Goal: Find specific page/section: Find specific page/section

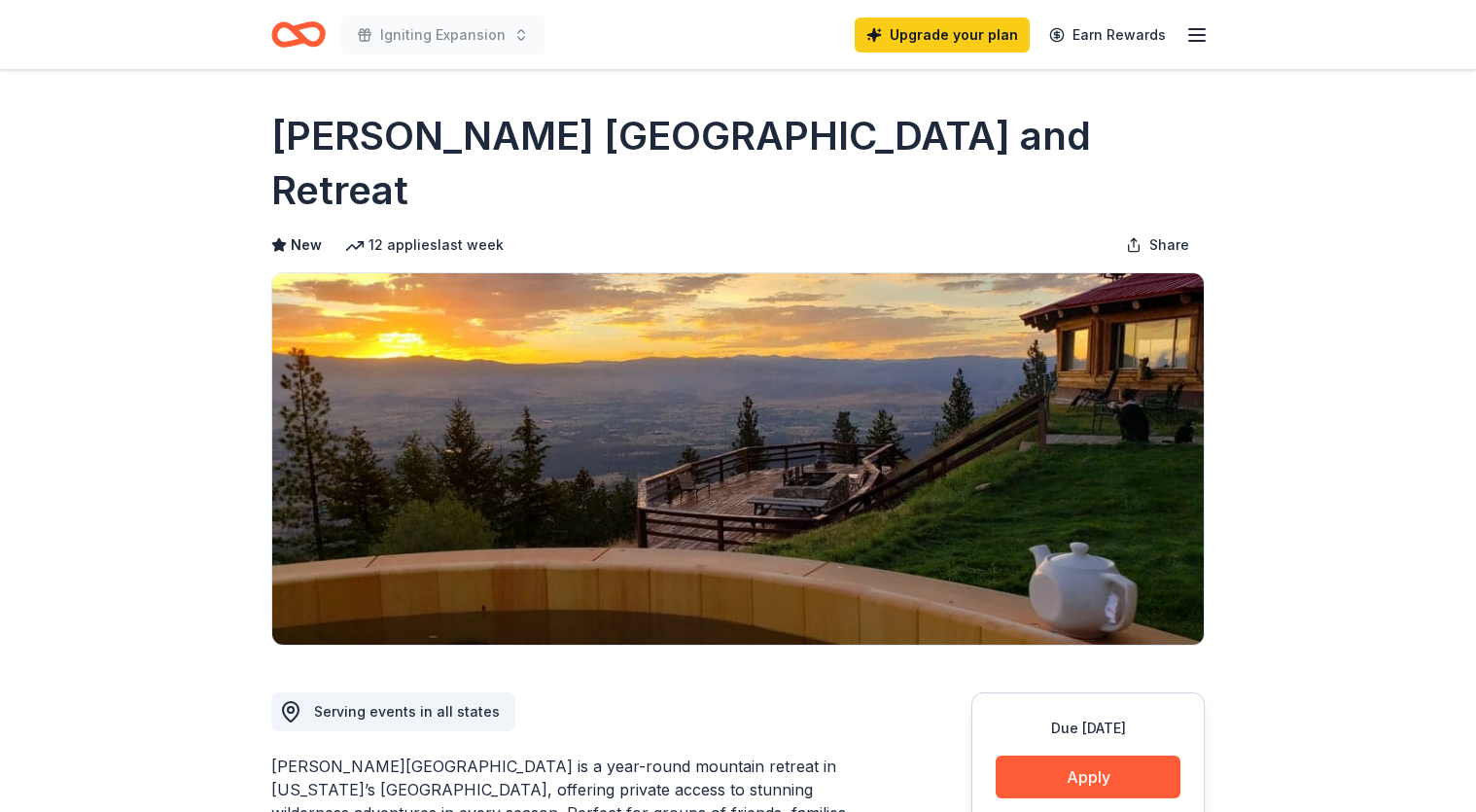
click at [299, 33] on icon "Home" at bounding box center [307, 34] width 30 height 19
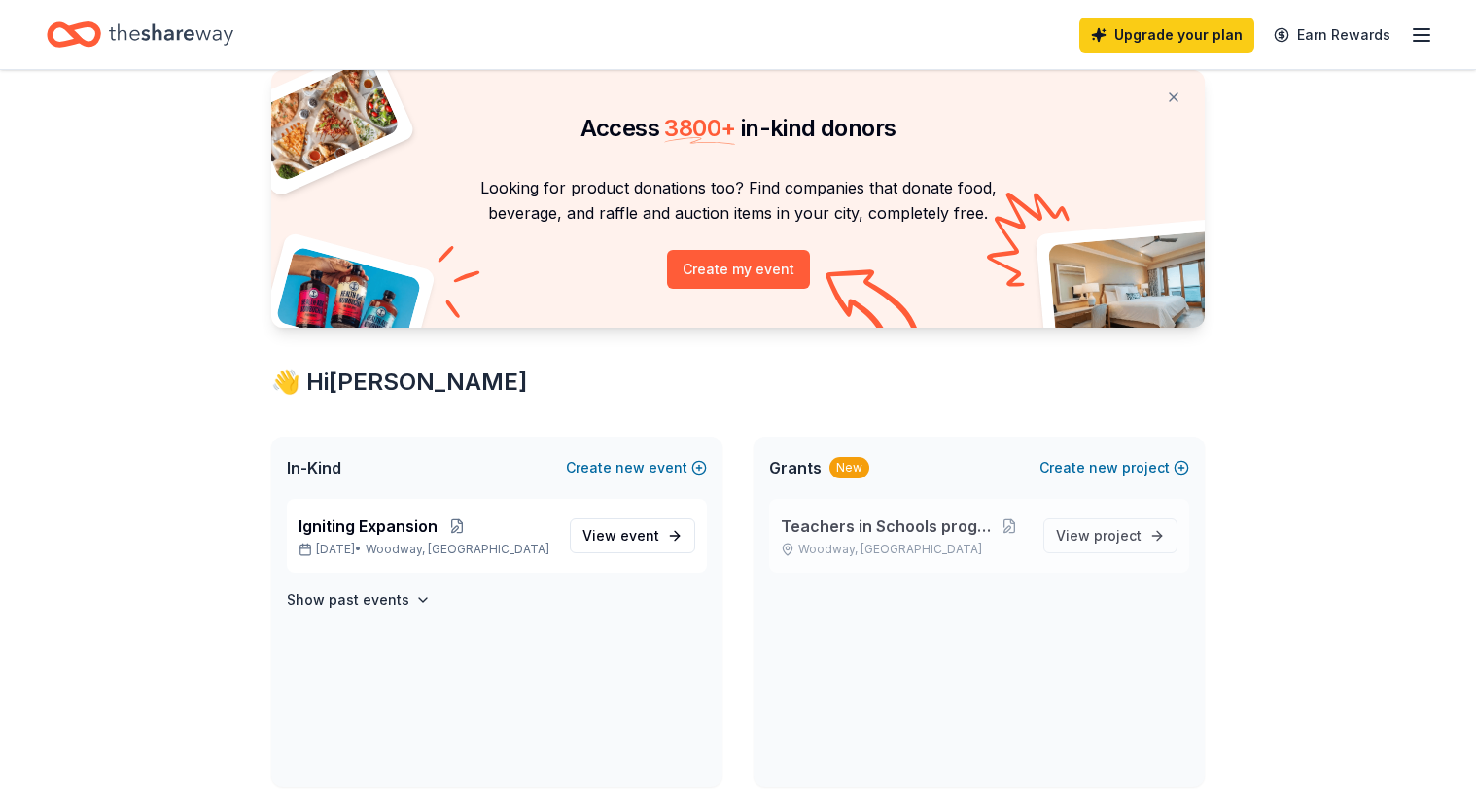
scroll to position [85, 0]
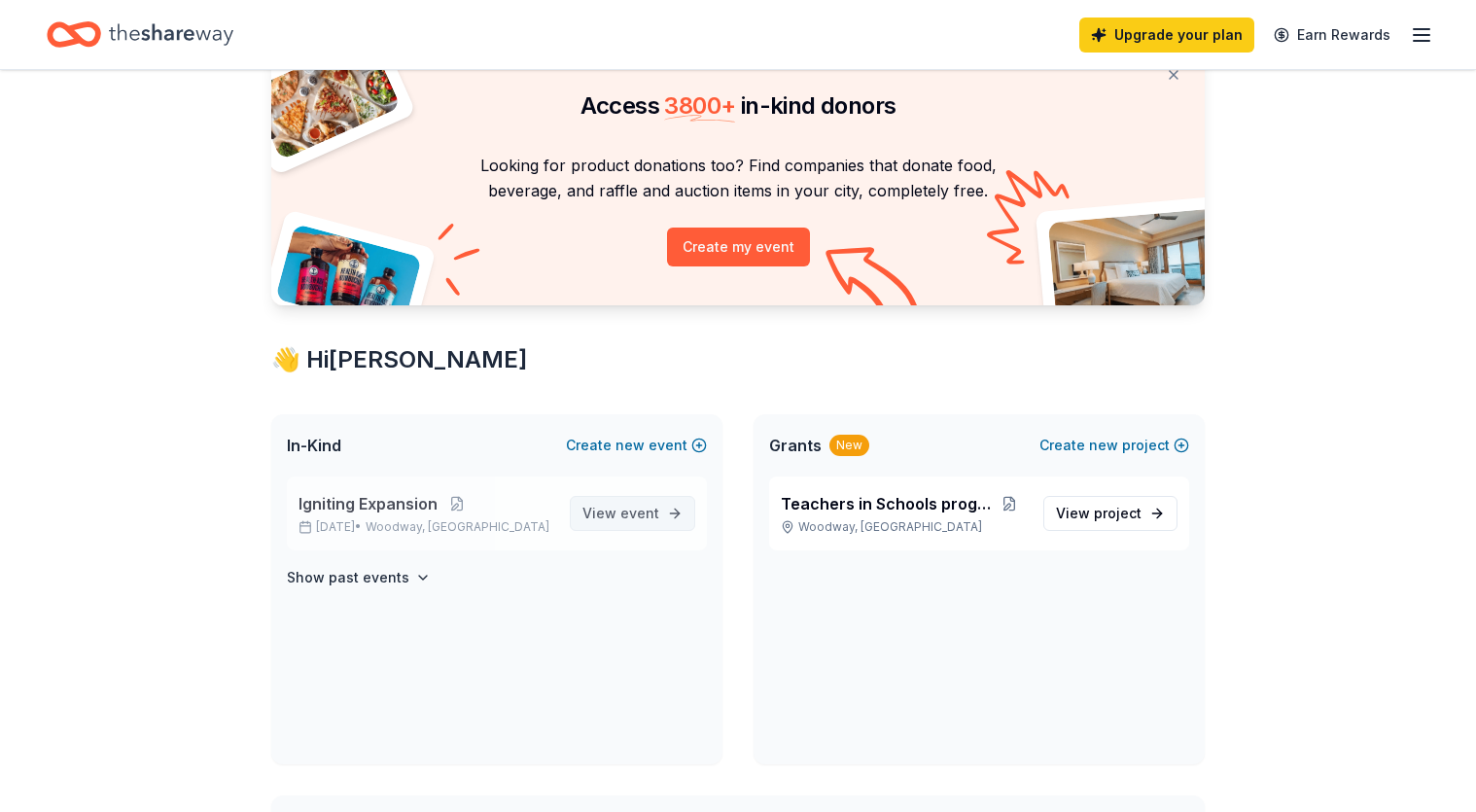
click at [648, 509] on span "event" at bounding box center [641, 513] width 39 height 17
